Goal: Communication & Community: Answer question/provide support

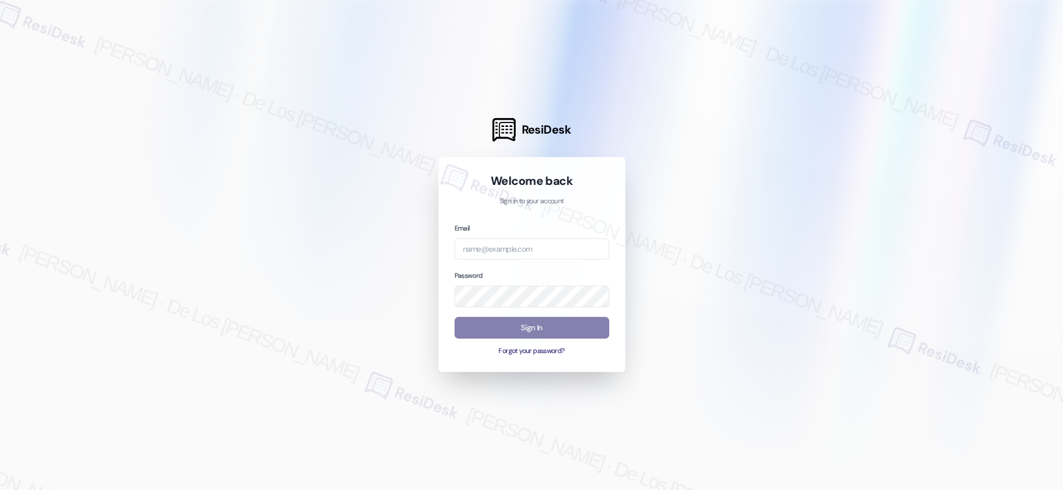
click at [930, 125] on div at bounding box center [531, 245] width 1063 height 490
click at [551, 244] on input "email" at bounding box center [532, 249] width 155 height 22
paste input "automated-surveys-crawford_hoying-resen.six@crawford_[DOMAIN_NAME]"
type input "automated-surveys-crawford_hoying-resen.six@crawford_[DOMAIN_NAME]"
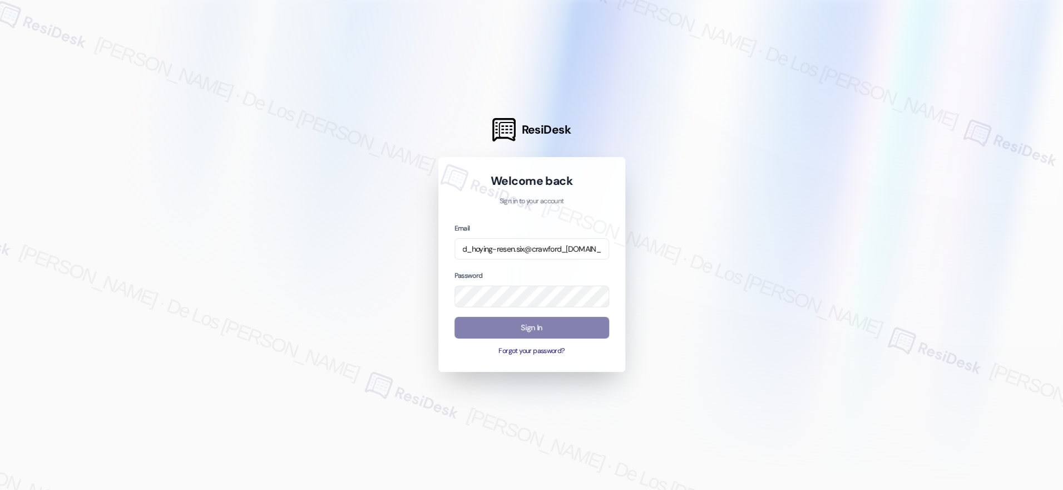
scroll to position [0, 0]
drag, startPoint x: 955, startPoint y: 154, endPoint x: 928, endPoint y: 164, distance: 29.2
click at [955, 154] on div at bounding box center [531, 245] width 1063 height 490
click at [712, 333] on div at bounding box center [531, 245] width 1063 height 490
click at [573, 327] on button "Sign In" at bounding box center [532, 328] width 155 height 22
